Goal: Task Accomplishment & Management: Use online tool/utility

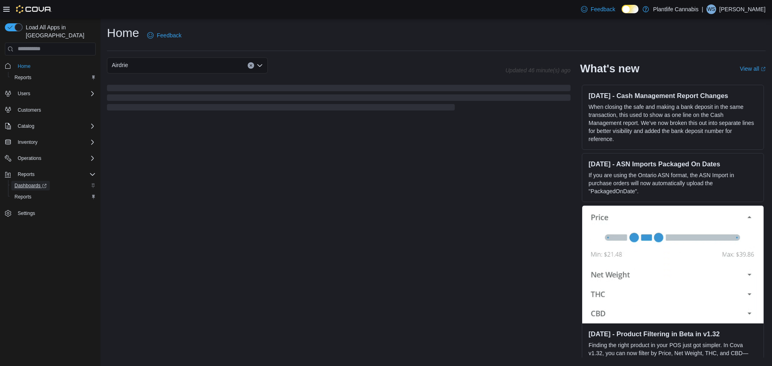
click at [21, 182] on span "Dashboards" at bounding box center [30, 186] width 32 height 10
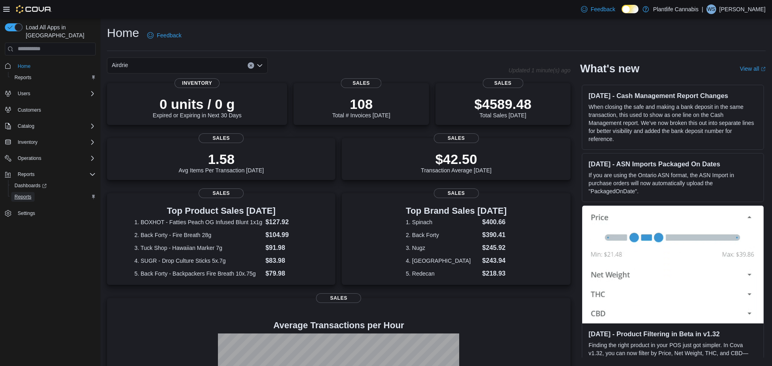
click at [24, 194] on span "Reports" at bounding box center [22, 197] width 17 height 6
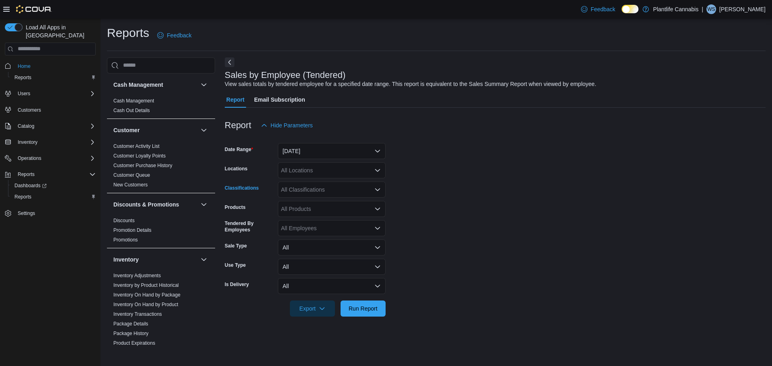
click at [301, 191] on div "All Classifications" at bounding box center [332, 190] width 108 height 16
type input "***"
click at [303, 206] on span "Accessory Group" at bounding box center [316, 203] width 43 height 8
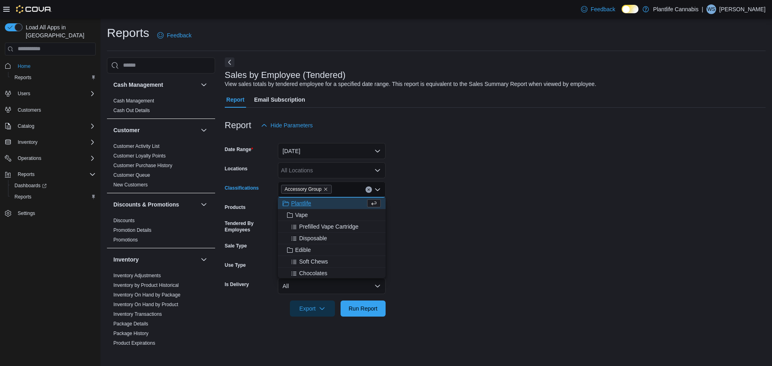
click at [306, 169] on div "All Locations" at bounding box center [332, 170] width 108 height 16
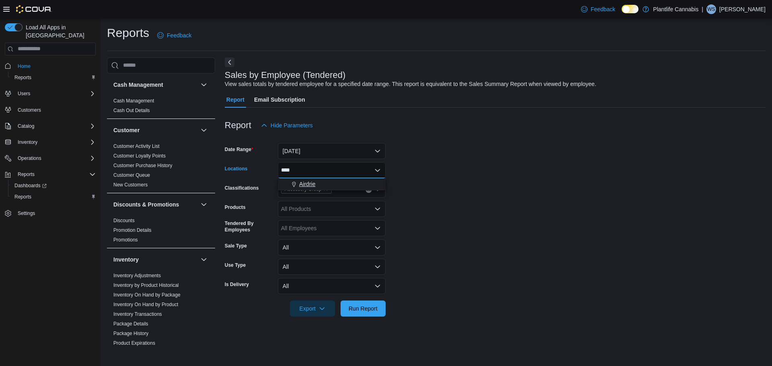
type input "****"
click at [310, 185] on span "Airdrie" at bounding box center [307, 184] width 16 height 8
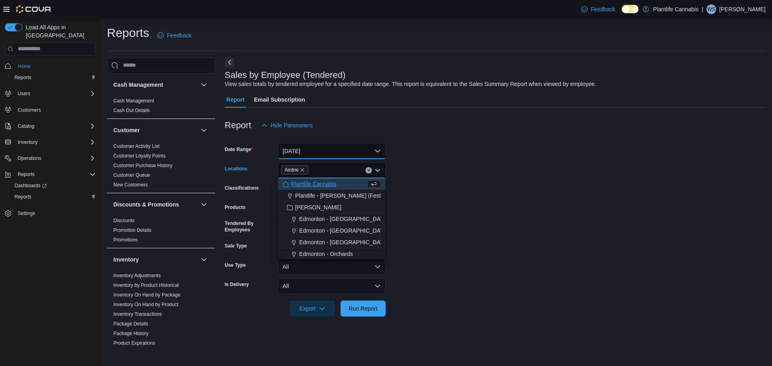
click at [290, 150] on button "[DATE]" at bounding box center [332, 151] width 108 height 16
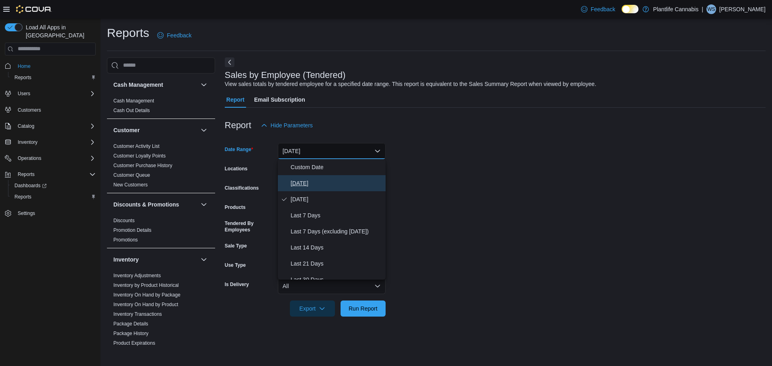
click at [294, 188] on button "[DATE]" at bounding box center [332, 183] width 108 height 16
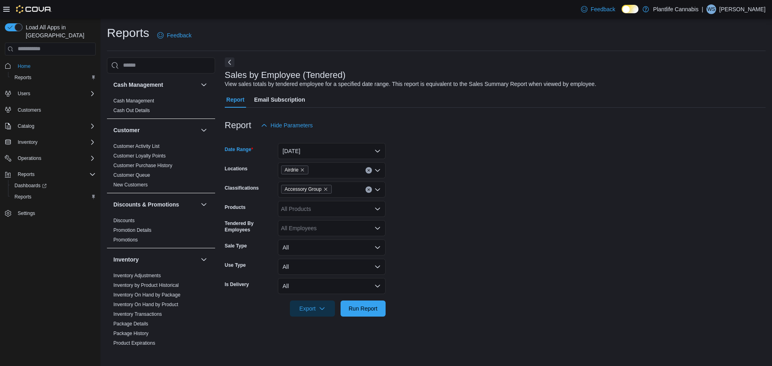
click at [366, 319] on div at bounding box center [495, 322] width 540 height 10
click at [364, 313] on span "Run Report" at bounding box center [362, 308] width 35 height 16
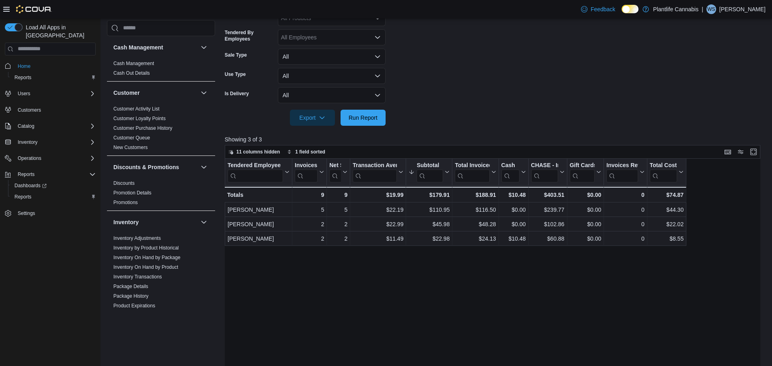
scroll to position [191, 0]
